Goal: Understand process/instructions

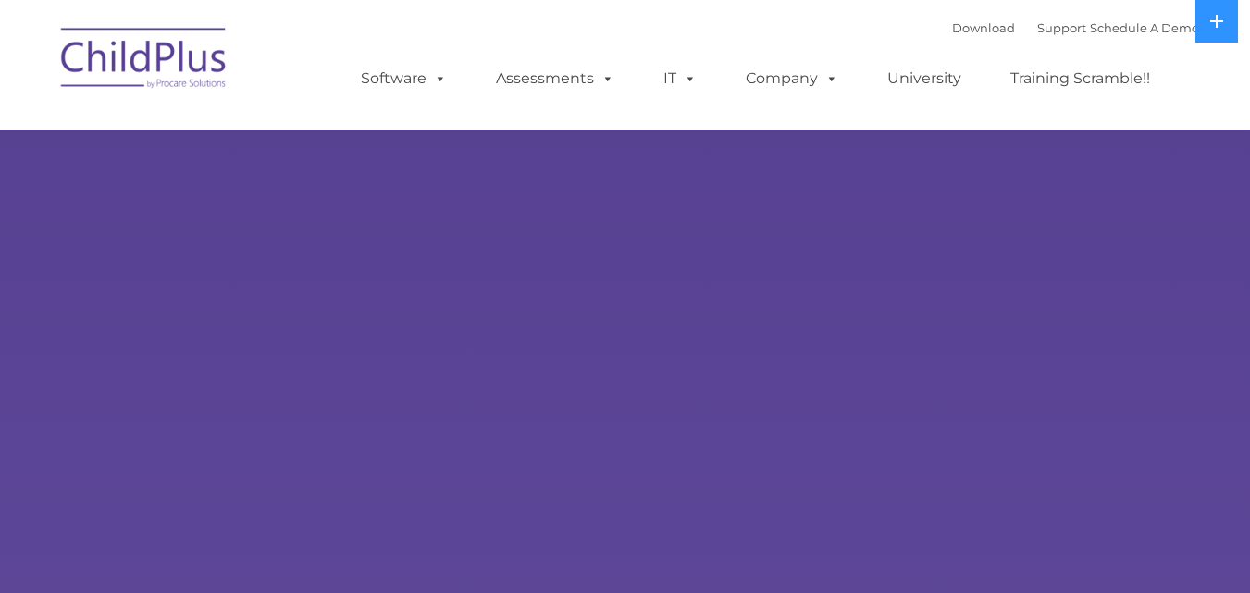
select select "MEDIUM"
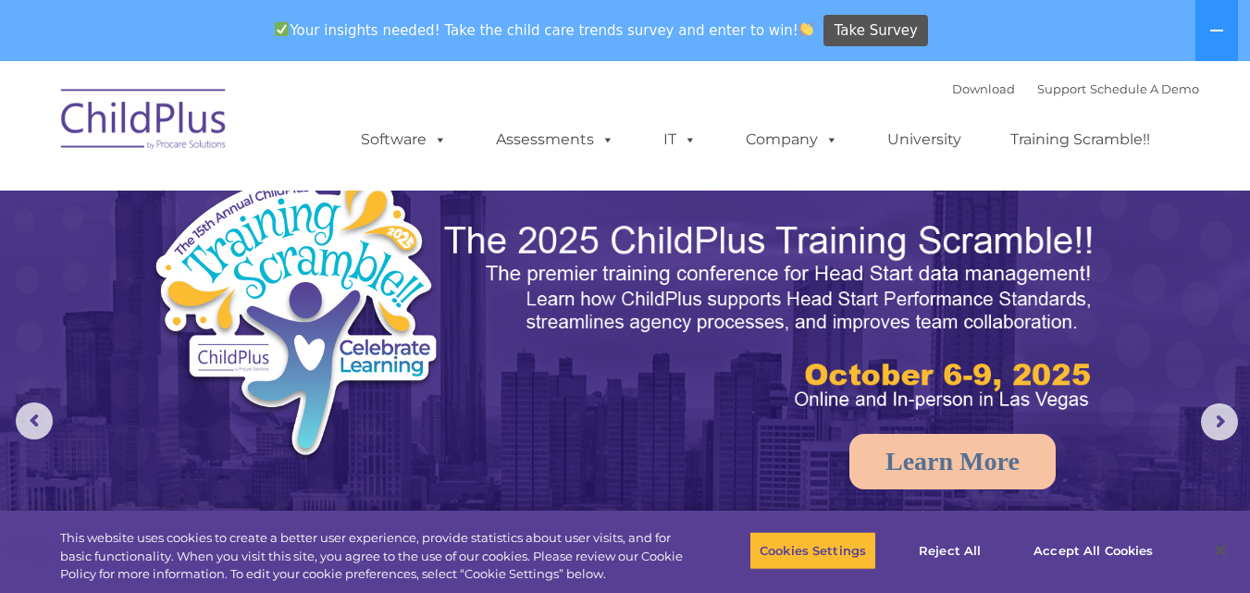
click at [189, 127] on img at bounding box center [144, 122] width 185 height 93
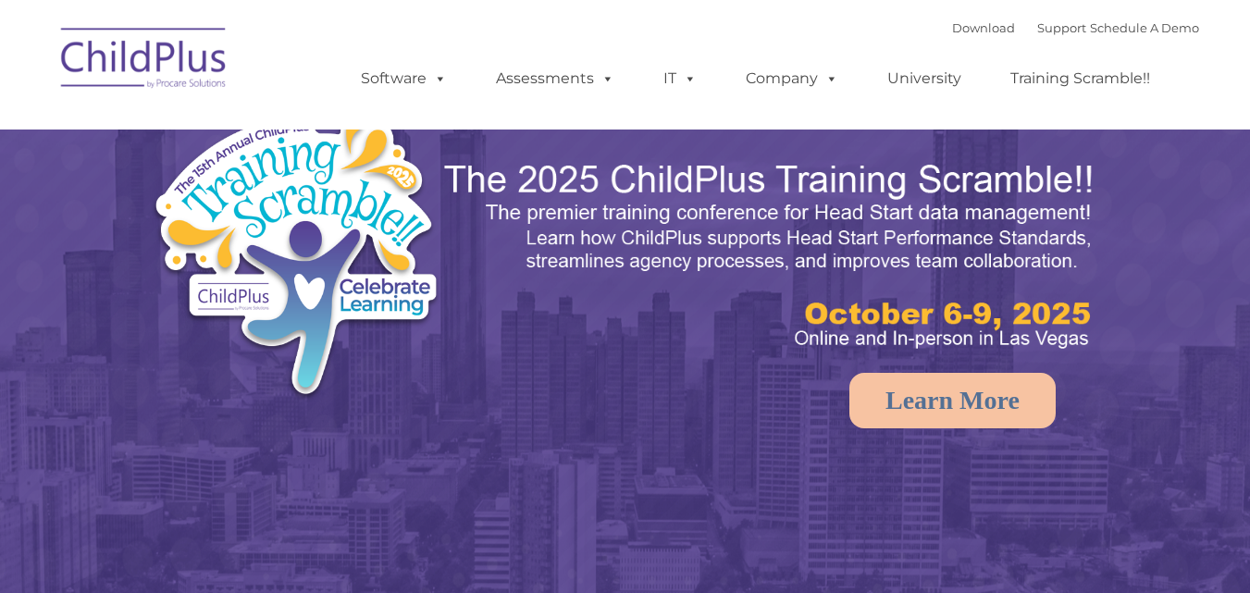
select select "MEDIUM"
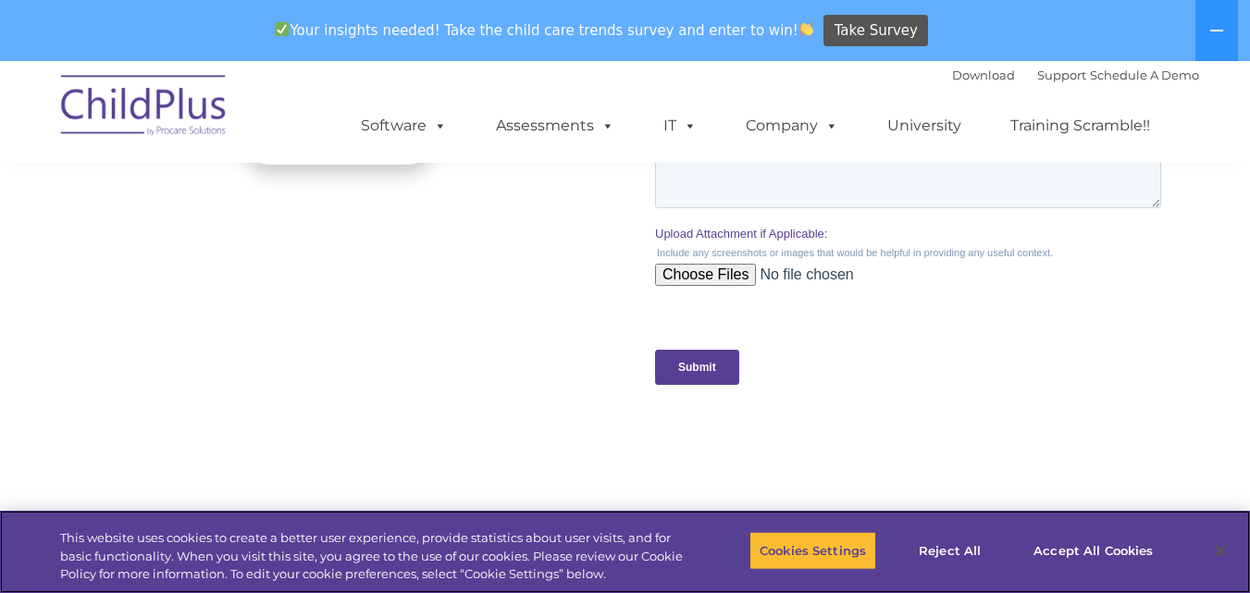
scroll to position [2199, 0]
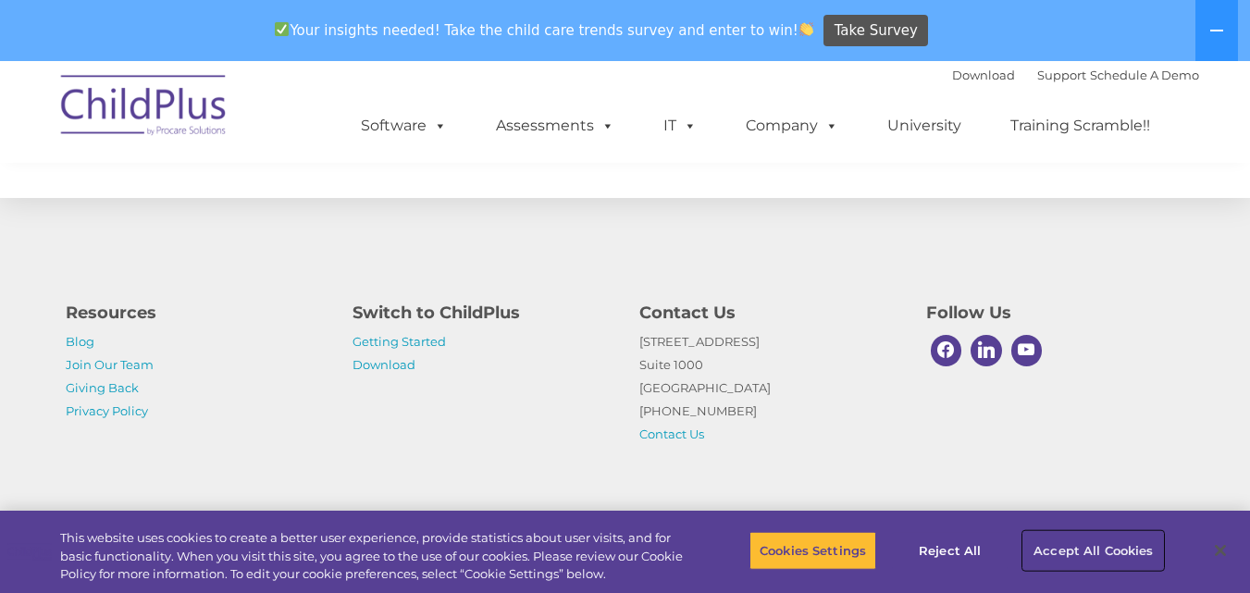
click at [1093, 537] on button "Accept All Cookies" at bounding box center [1093, 550] width 140 height 39
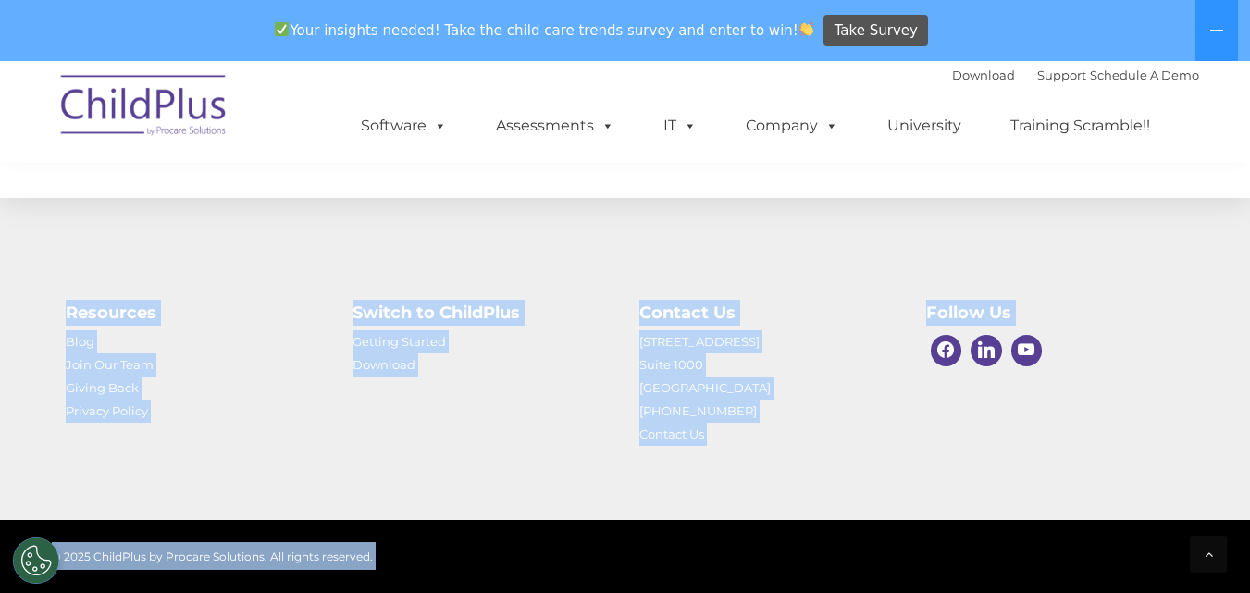
drag, startPoint x: 1093, startPoint y: 537, endPoint x: 546, endPoint y: -80, distance: 825.7
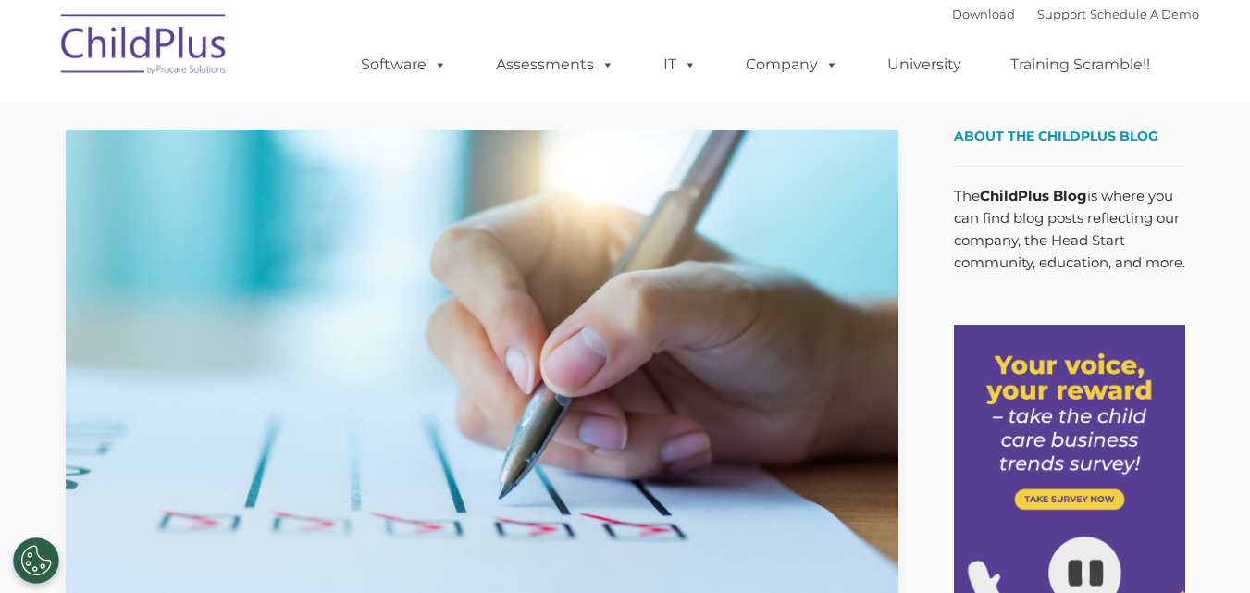
click at [296, 364] on img at bounding box center [482, 364] width 833 height 468
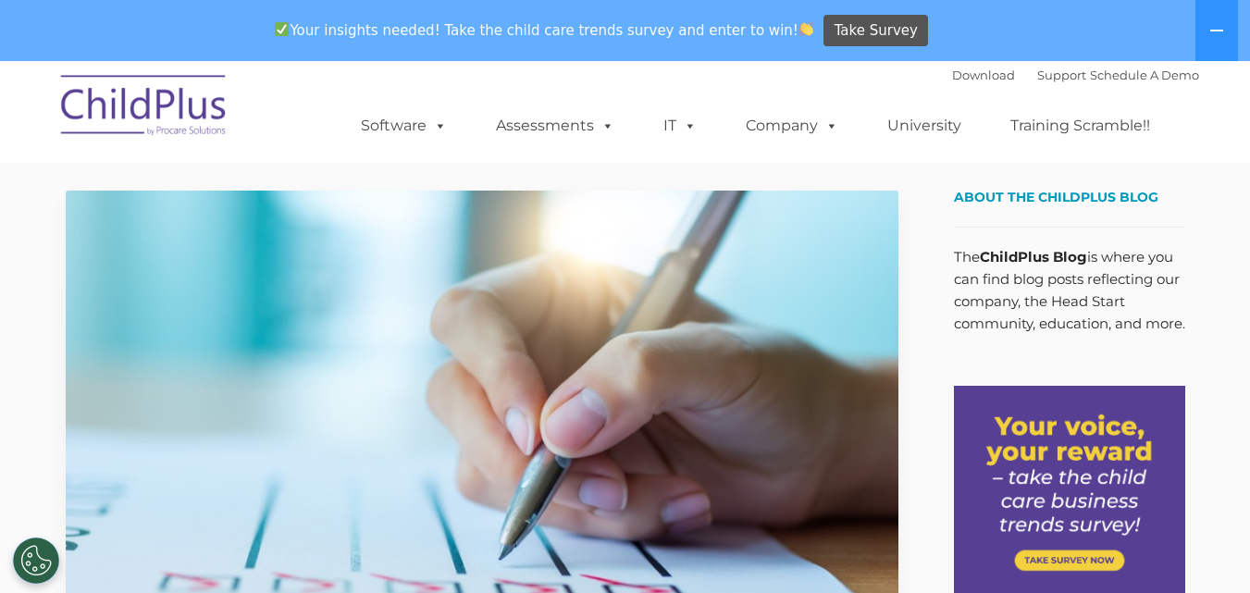
click at [296, 364] on img at bounding box center [482, 425] width 833 height 468
click at [237, 367] on img at bounding box center [482, 425] width 833 height 468
